Goal: Find specific page/section: Find specific page/section

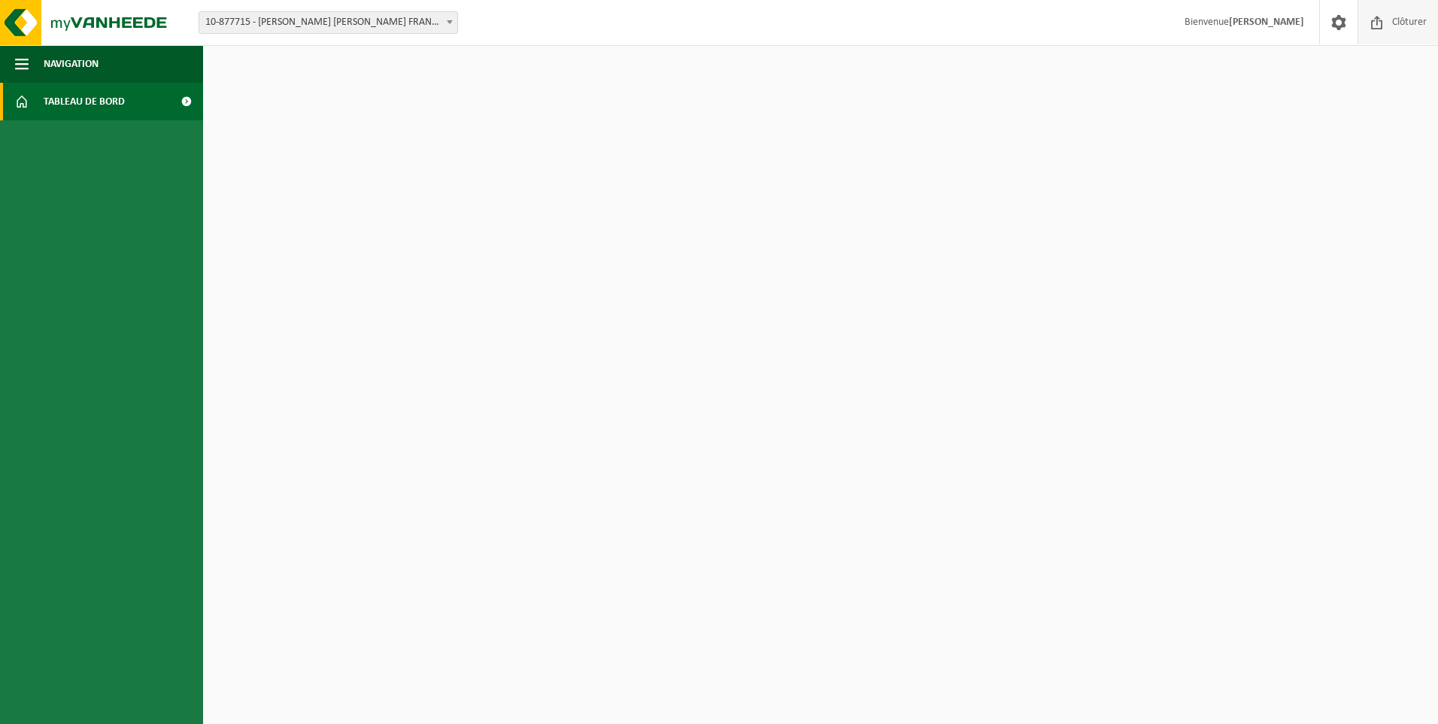
click at [1384, 23] on span at bounding box center [1377, 22] width 23 height 44
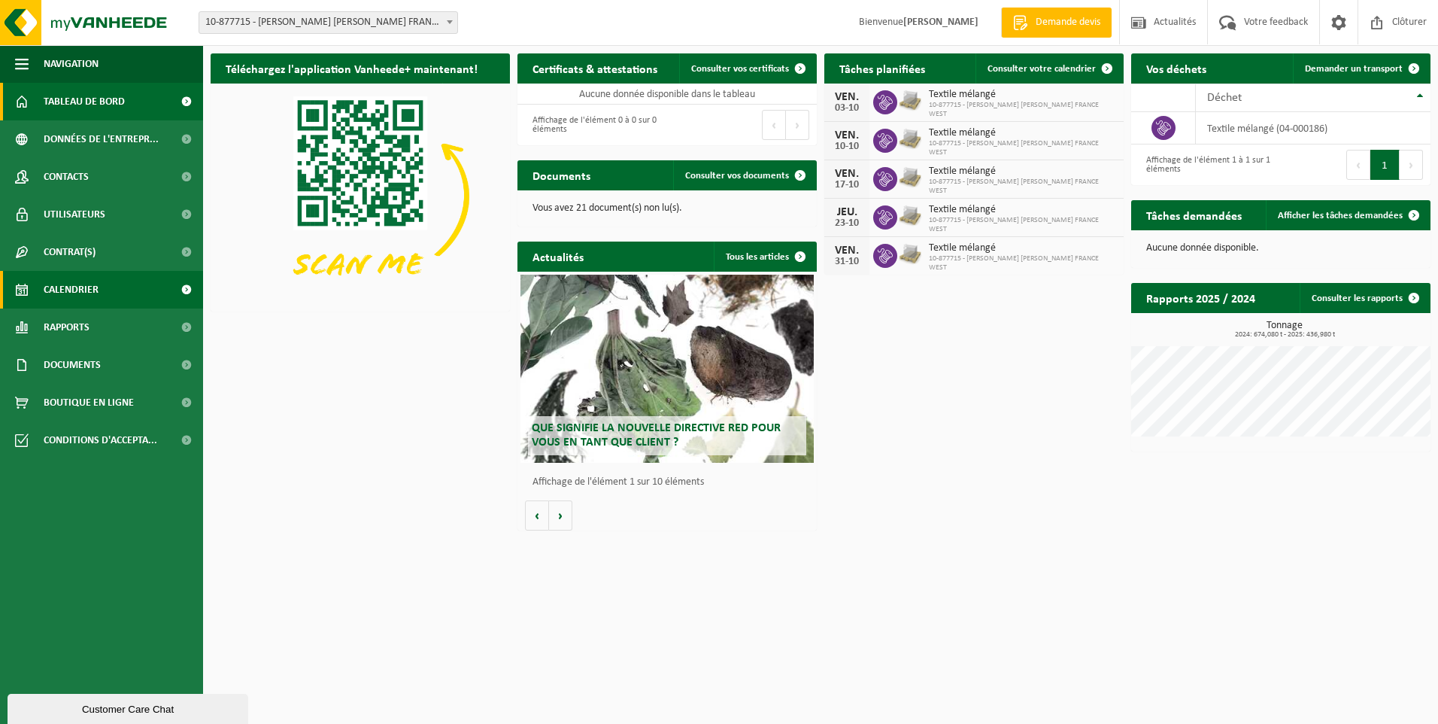
click at [72, 294] on span "Calendrier" at bounding box center [71, 290] width 55 height 38
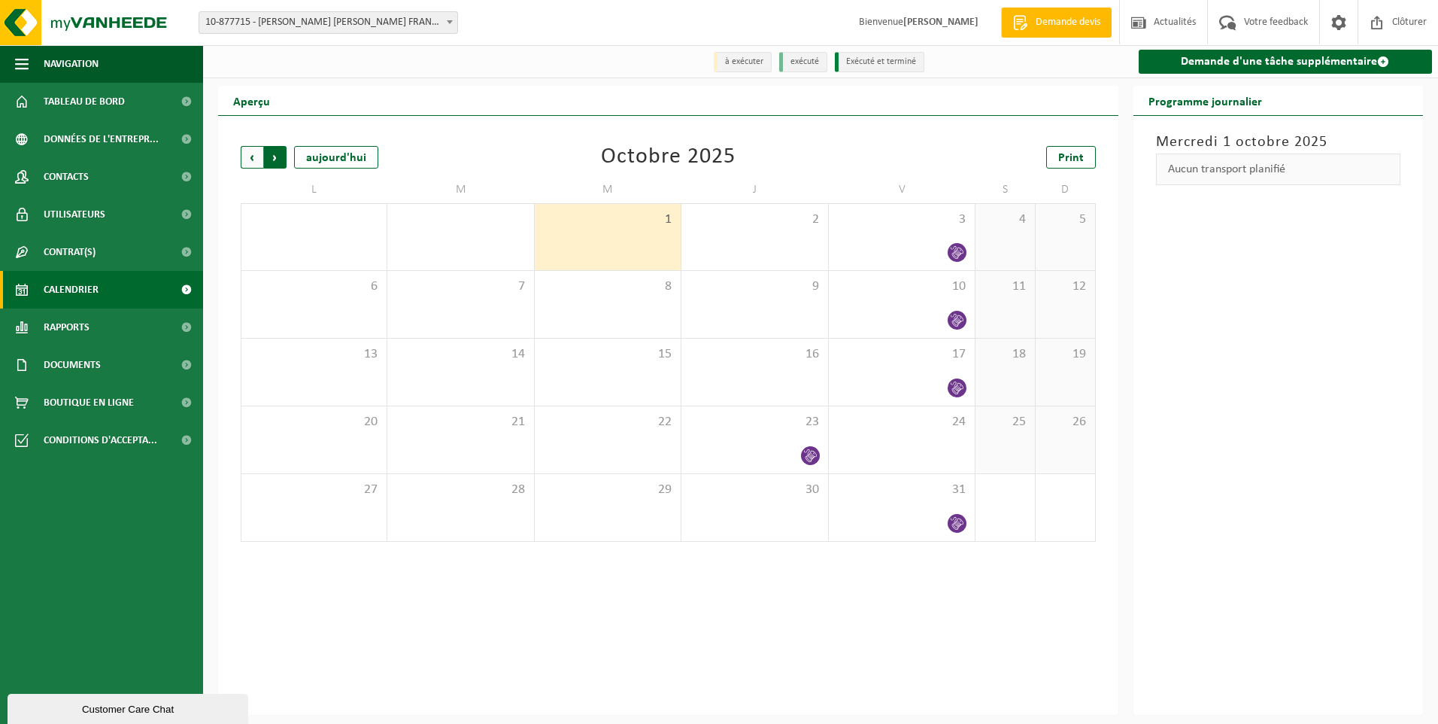
click at [244, 153] on span "Précédent" at bounding box center [252, 157] width 23 height 23
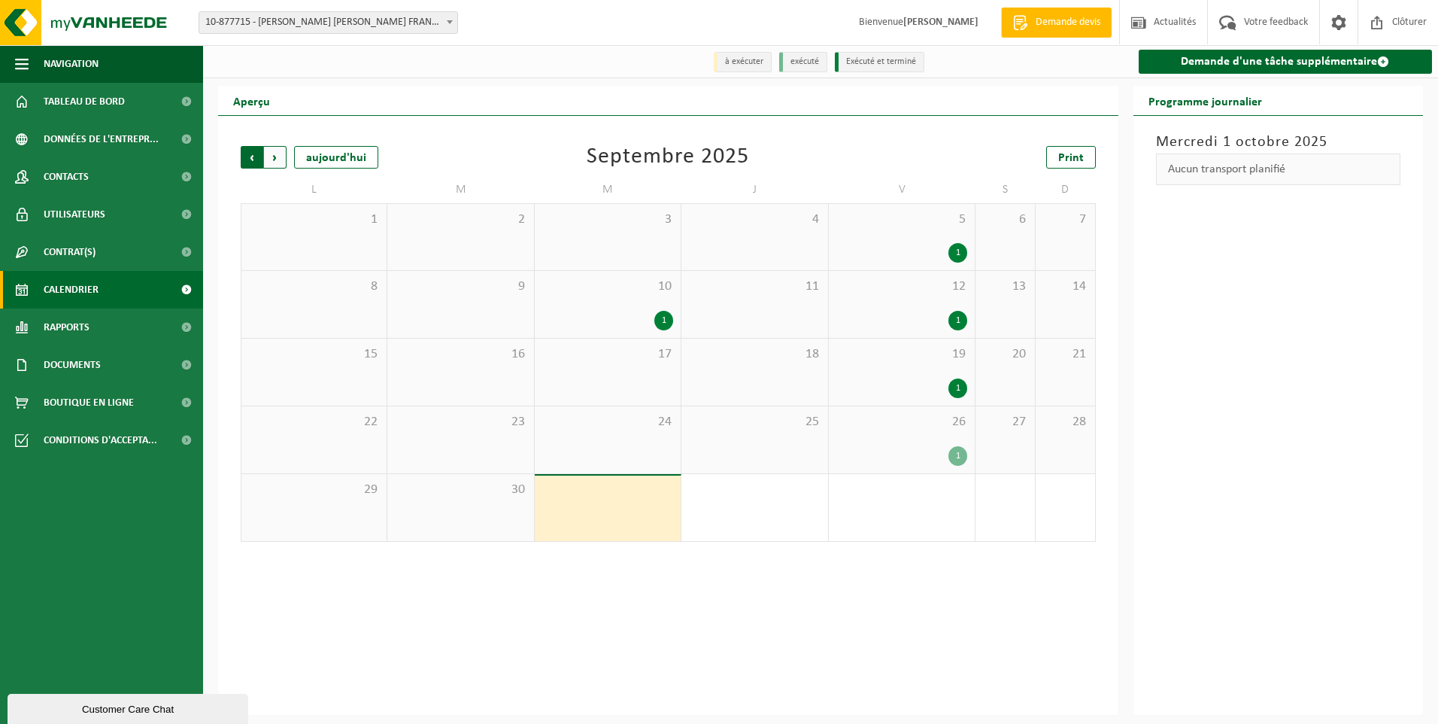
click at [275, 154] on span "Suivant" at bounding box center [275, 157] width 23 height 23
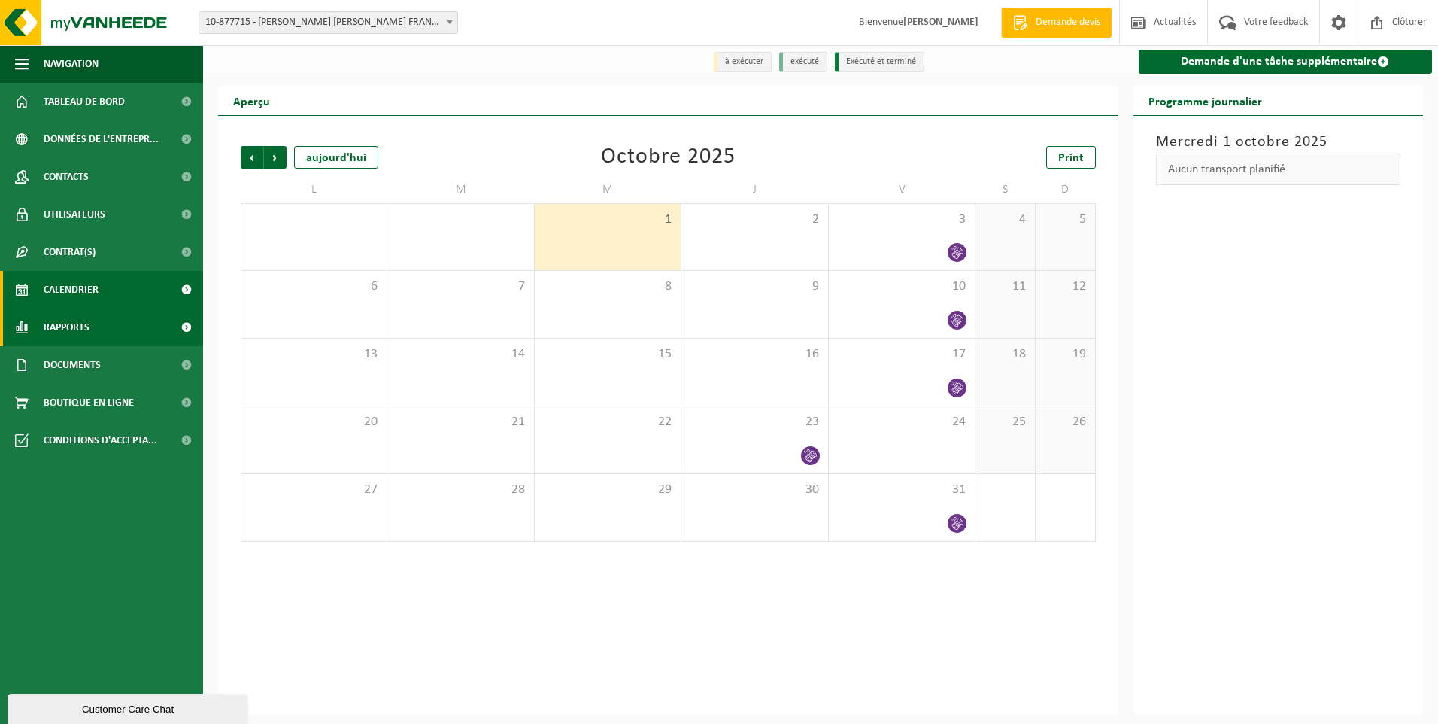
click at [59, 326] on span "Rapports" at bounding box center [67, 327] width 46 height 38
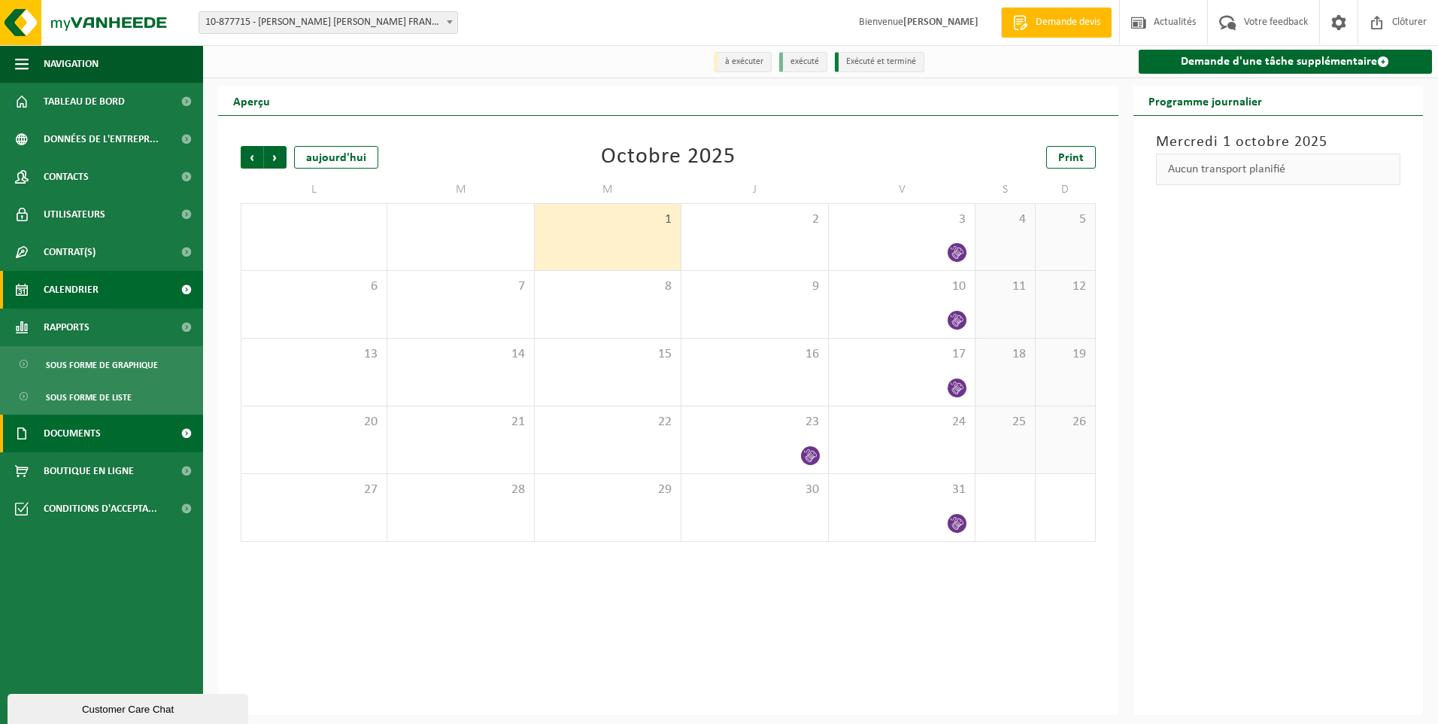
click at [84, 430] on span "Documents" at bounding box center [72, 433] width 57 height 38
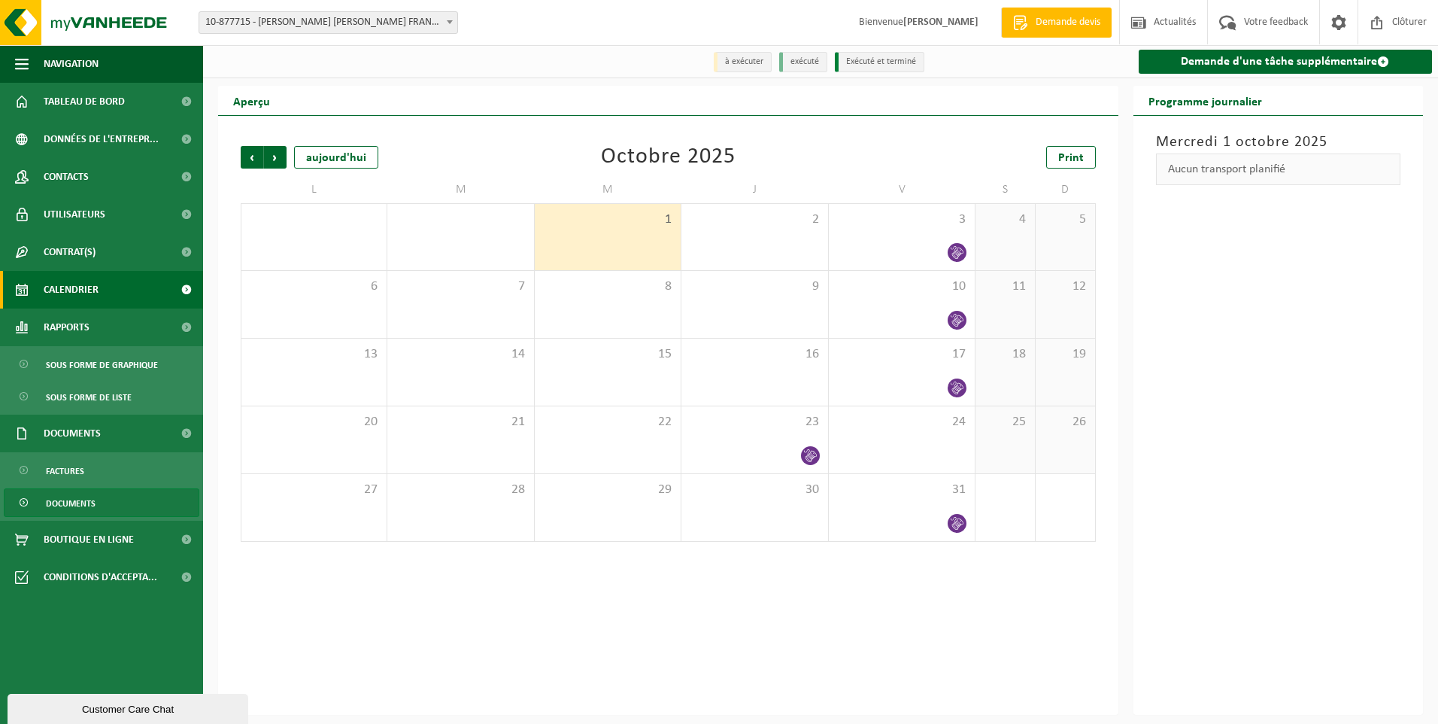
click at [89, 504] on span "Documents" at bounding box center [71, 503] width 50 height 29
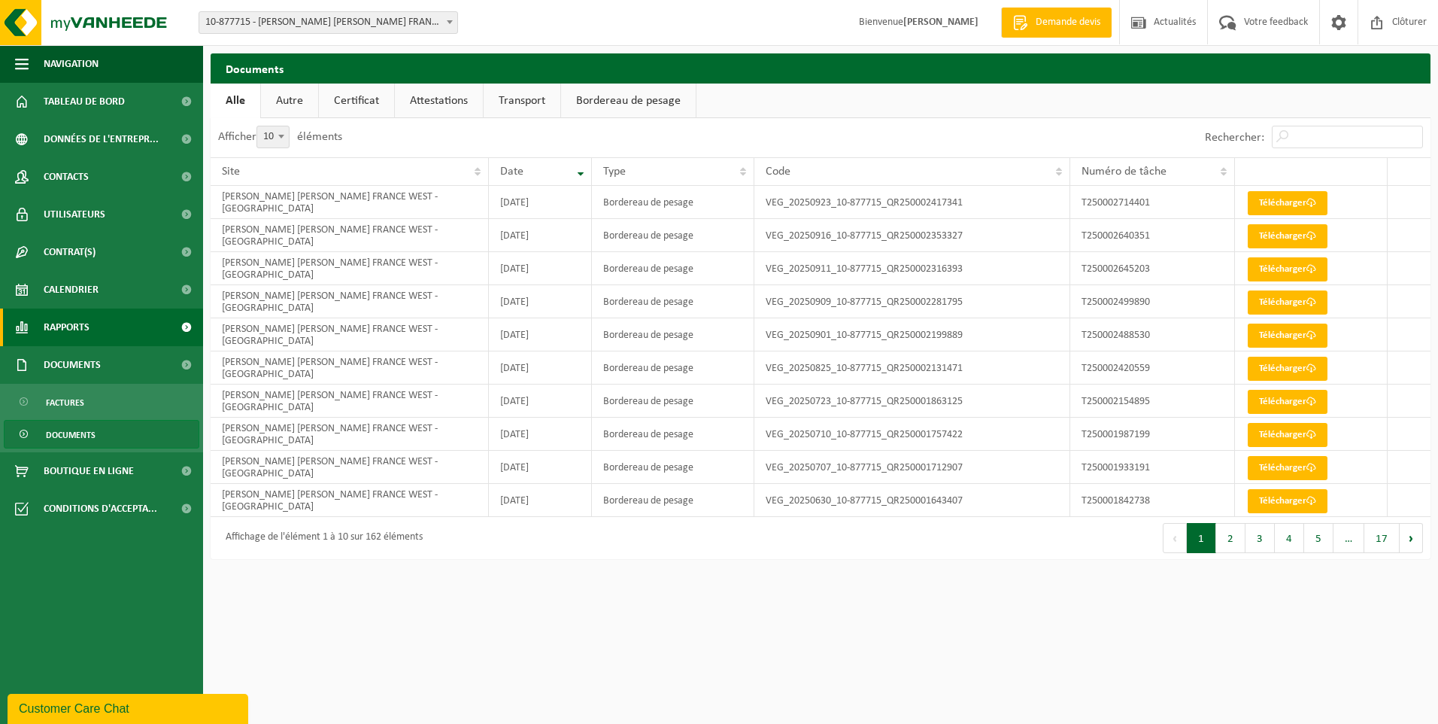
click at [67, 332] on span "Rapports" at bounding box center [67, 327] width 46 height 38
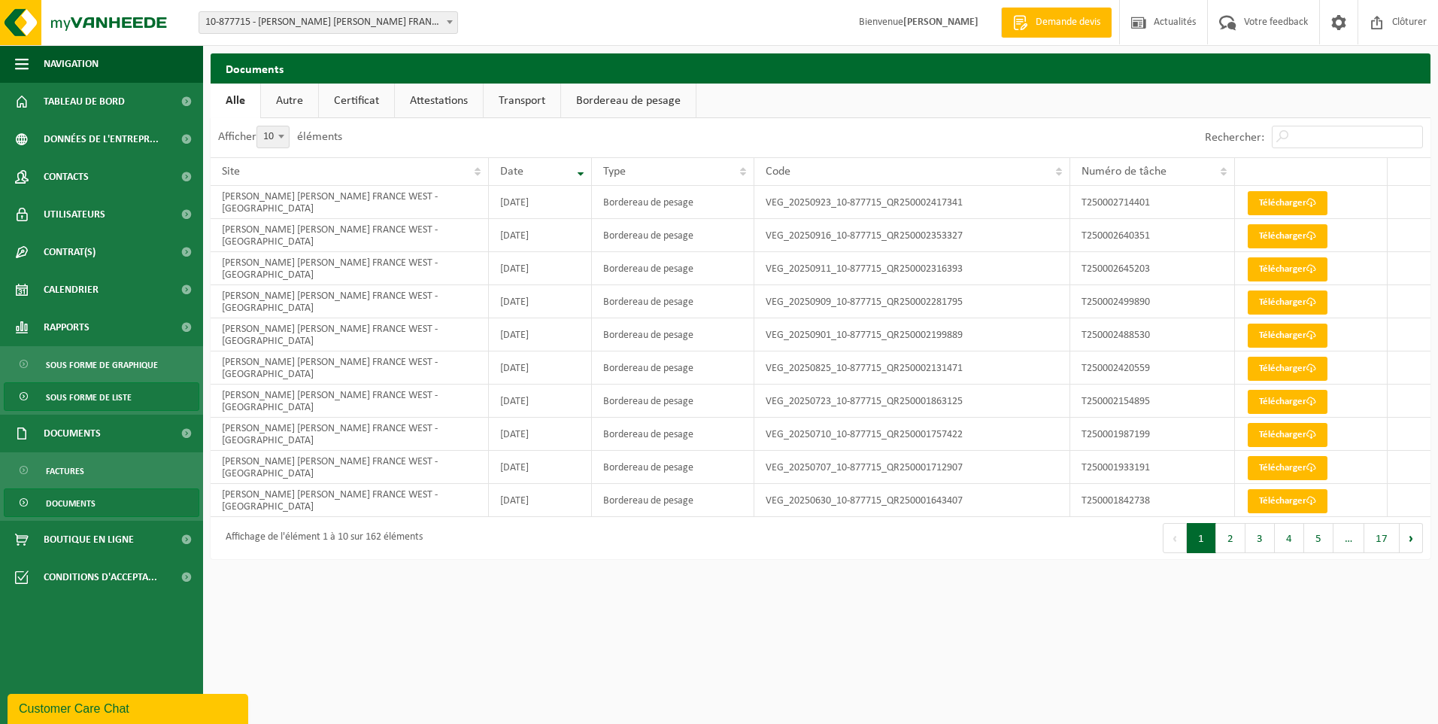
click at [78, 393] on span "Sous forme de liste" at bounding box center [89, 397] width 86 height 29
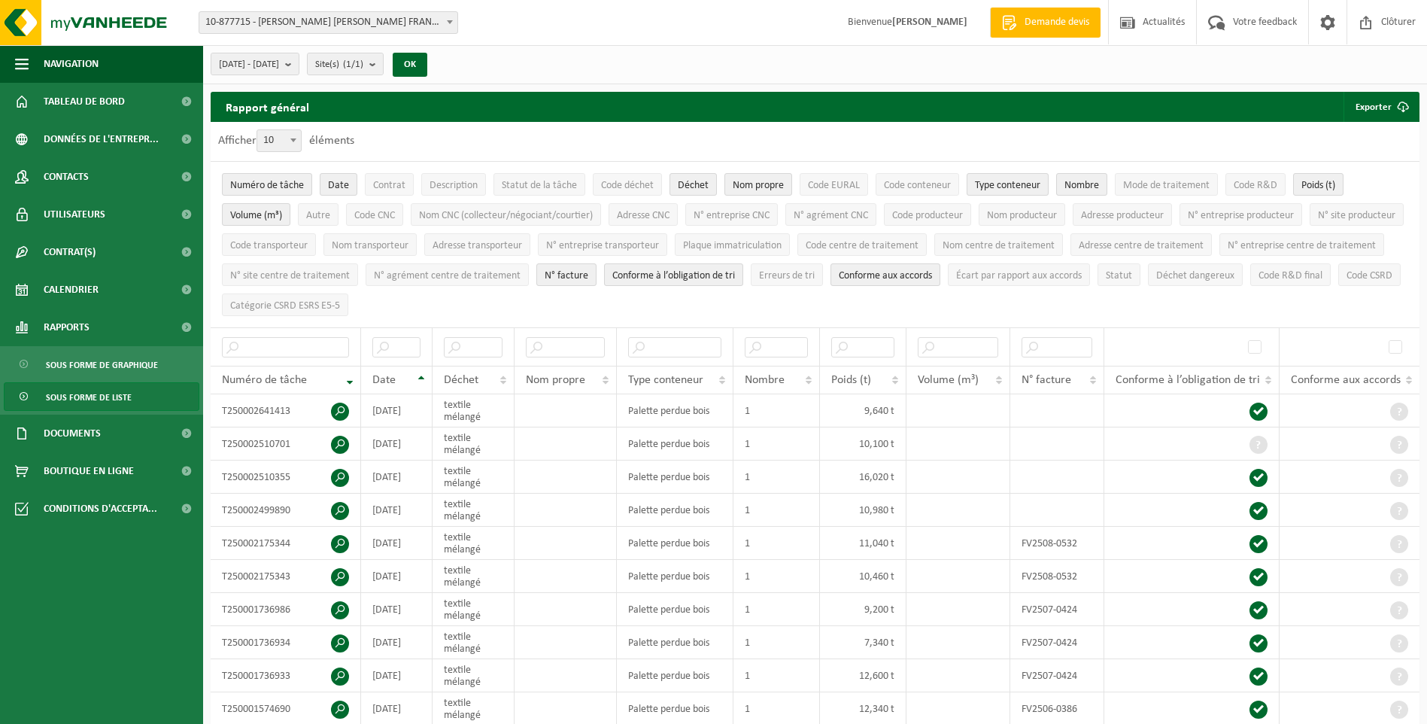
click at [79, 369] on span "Sous forme de graphique" at bounding box center [102, 365] width 112 height 29
